Goal: Transaction & Acquisition: Download file/media

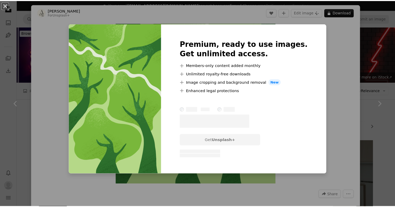
scroll to position [4579, 0]
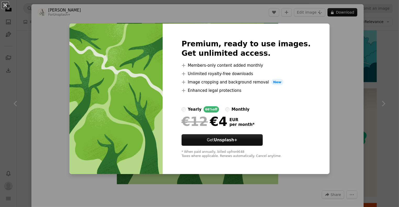
click at [330, 63] on div "An X shape Premium, ready to use images. Get unlimited access. A plus sign Memb…" at bounding box center [199, 103] width 399 height 207
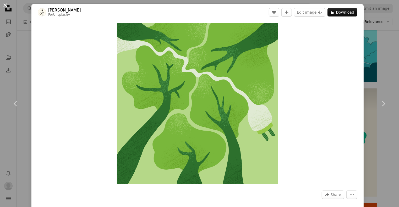
click at [5, 5] on button "An X shape" at bounding box center [5, 5] width 6 height 6
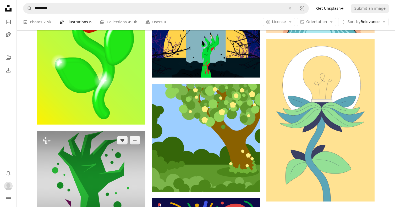
scroll to position [6332, 0]
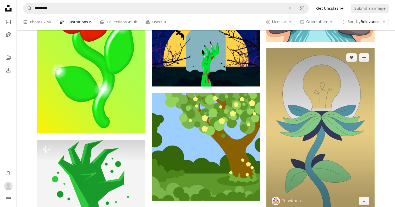
click at [367, 131] on img at bounding box center [320, 129] width 108 height 162
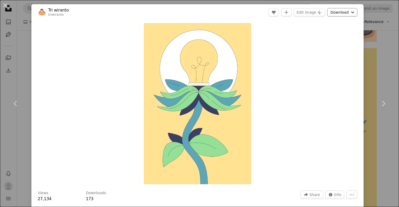
click at [340, 13] on button "Download Chevron down" at bounding box center [342, 12] width 30 height 8
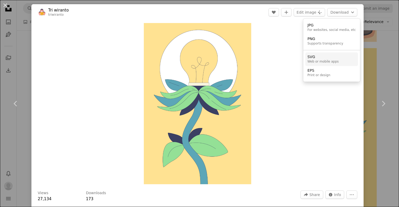
click at [313, 63] on div "Web or mobile apps" at bounding box center [322, 62] width 31 height 4
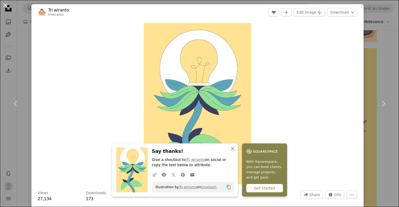
click at [6, 7] on button "An X shape" at bounding box center [5, 5] width 6 height 6
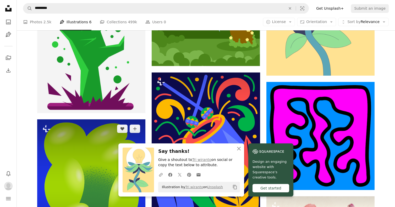
scroll to position [6567, 0]
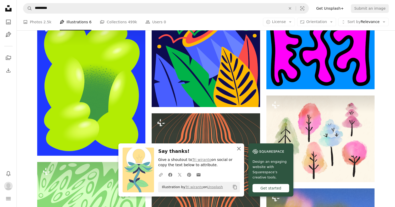
click at [237, 149] on icon "An X shape" at bounding box center [239, 148] width 6 height 6
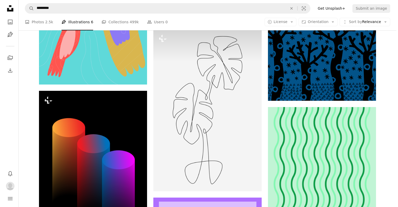
scroll to position [7352, 0]
